Goal: Task Accomplishment & Management: Use online tool/utility

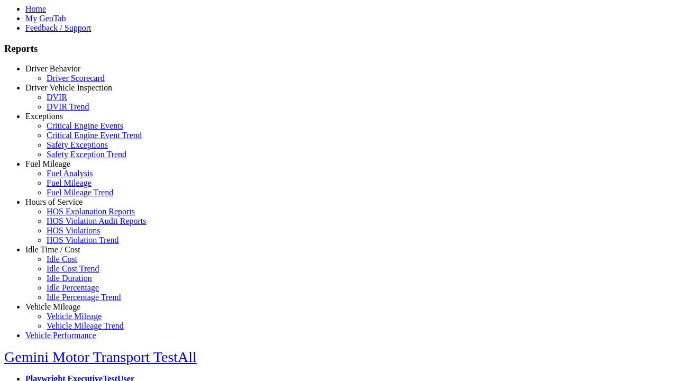
click at [61, 254] on link "Idle Time / Cost" at bounding box center [52, 249] width 55 height 9
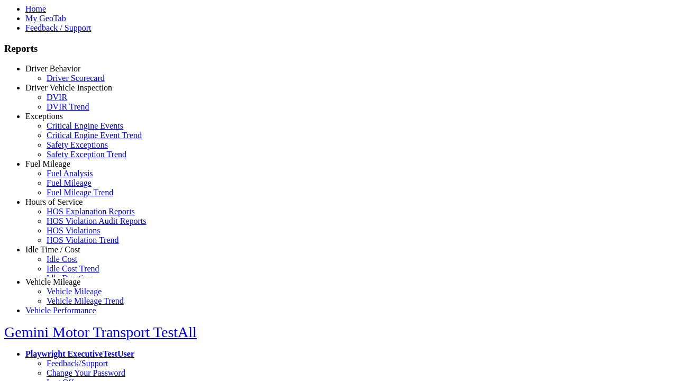
click at [69, 273] on link "Idle Cost Trend" at bounding box center [73, 268] width 53 height 9
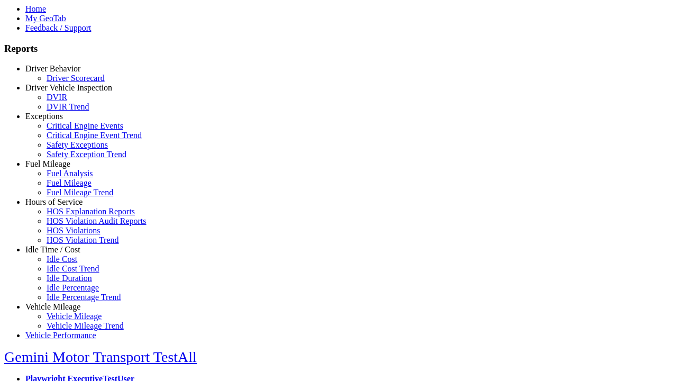
select select "**********"
select select
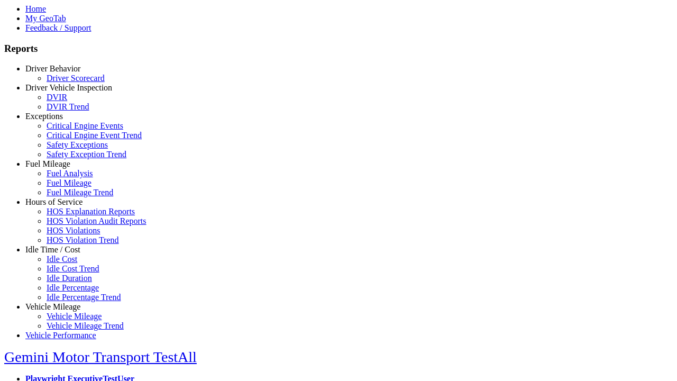
select select
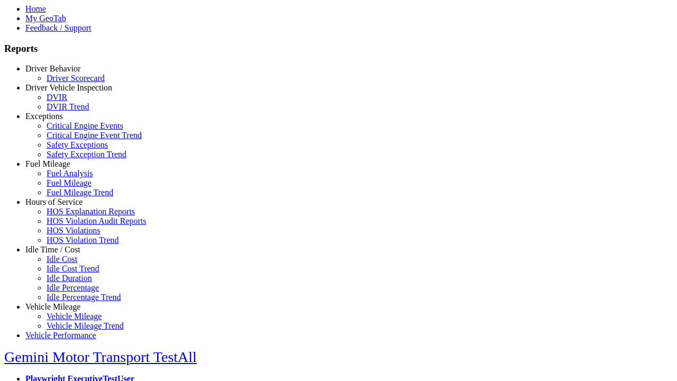
select select
